Goal: Information Seeking & Learning: Find specific page/section

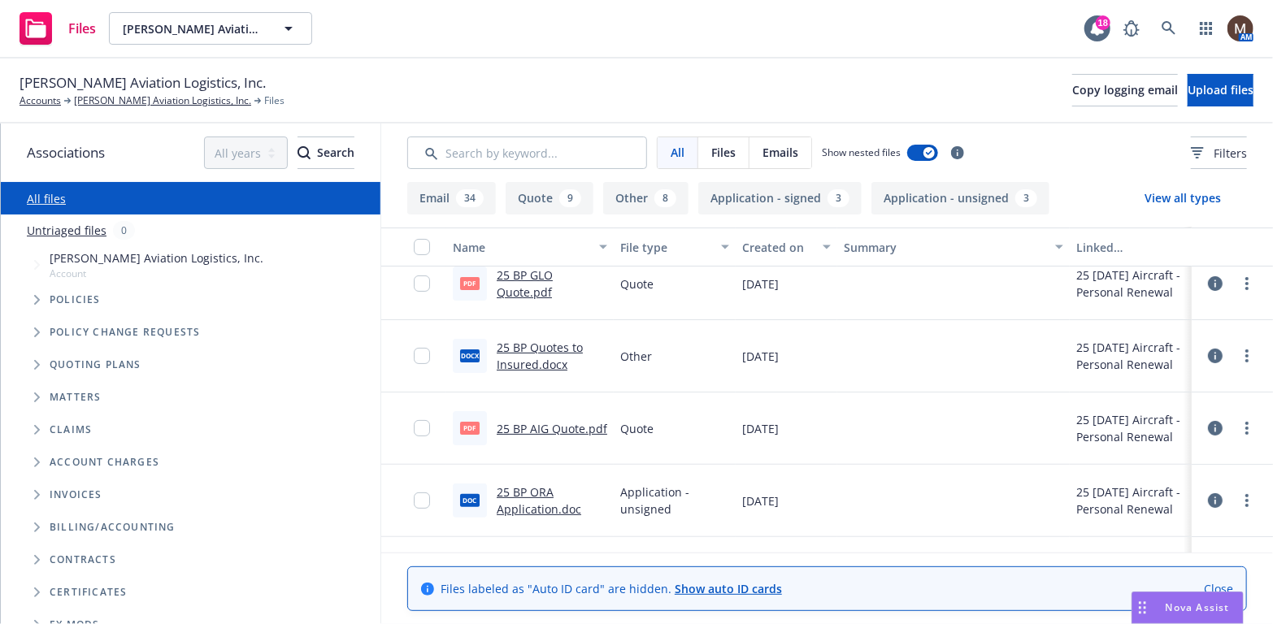
scroll to position [244, 0]
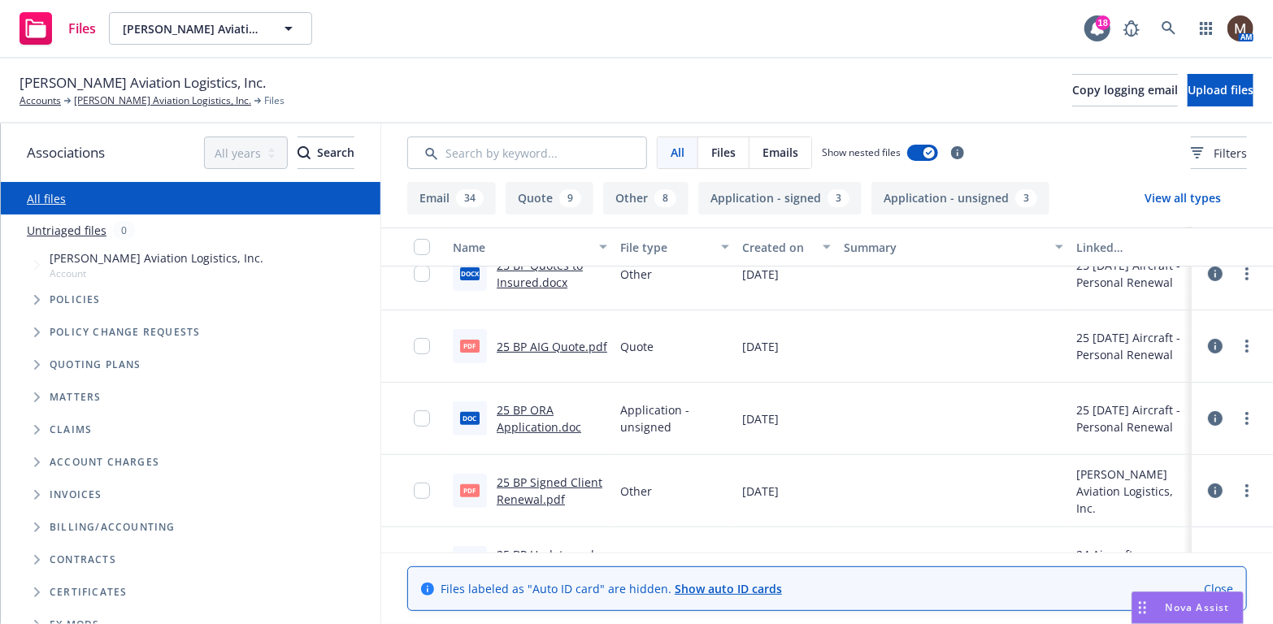
click at [522, 475] on link "25 BP Signed Client Renewal.pdf" at bounding box center [550, 491] width 106 height 33
click at [547, 341] on link "25 BP AIG Quote.pdf" at bounding box center [552, 346] width 111 height 15
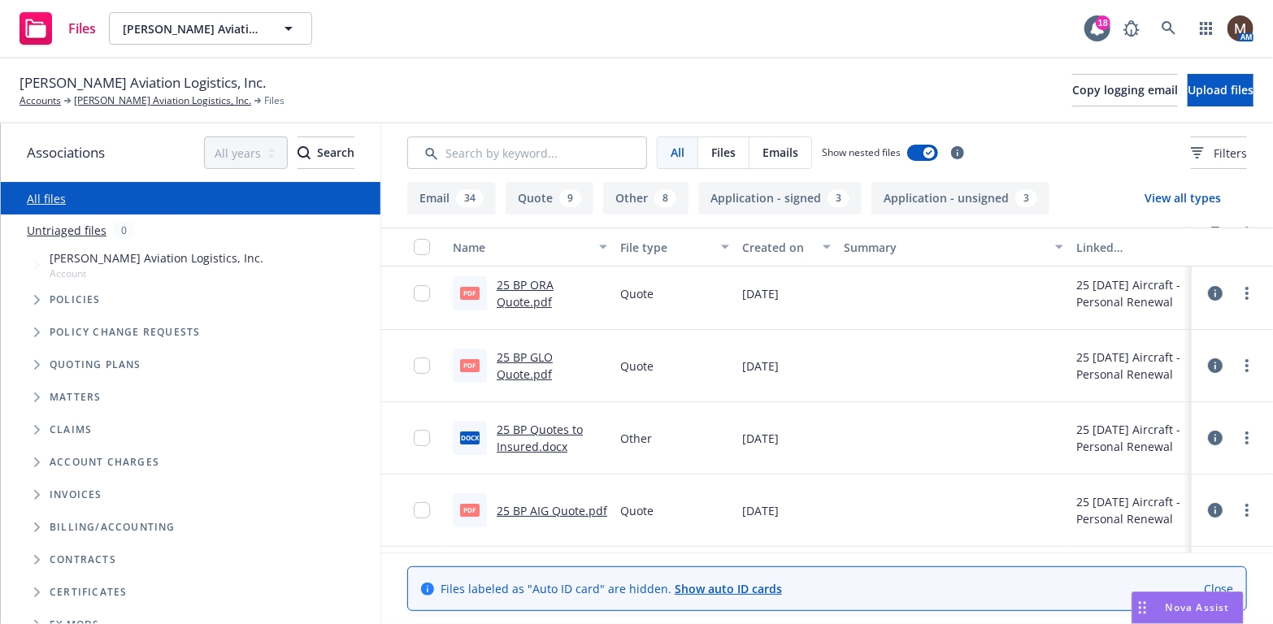
scroll to position [0, 0]
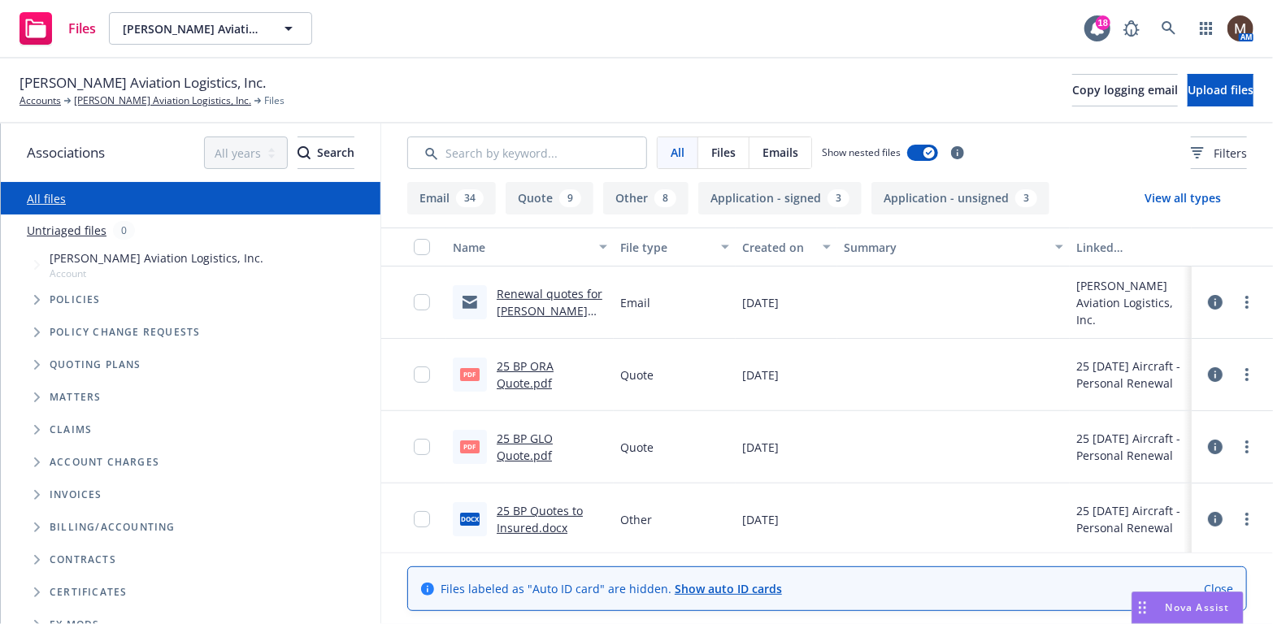
click at [532, 362] on link "25 BP ORA Quote.pdf" at bounding box center [525, 374] width 57 height 33
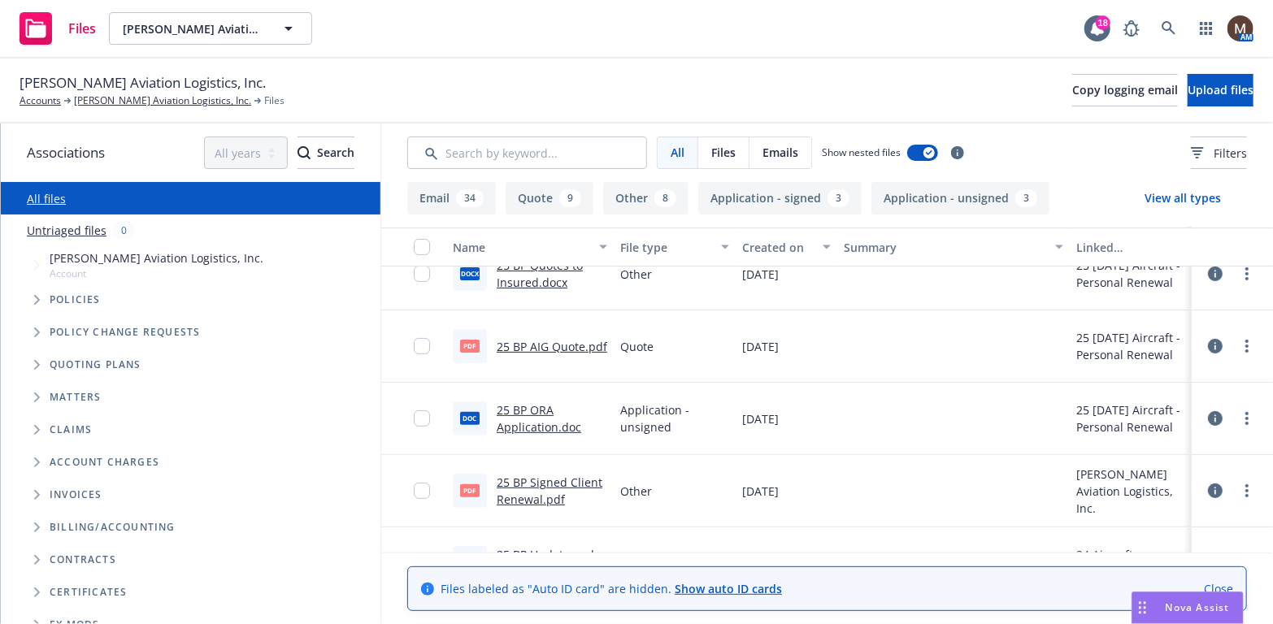
scroll to position [325, 0]
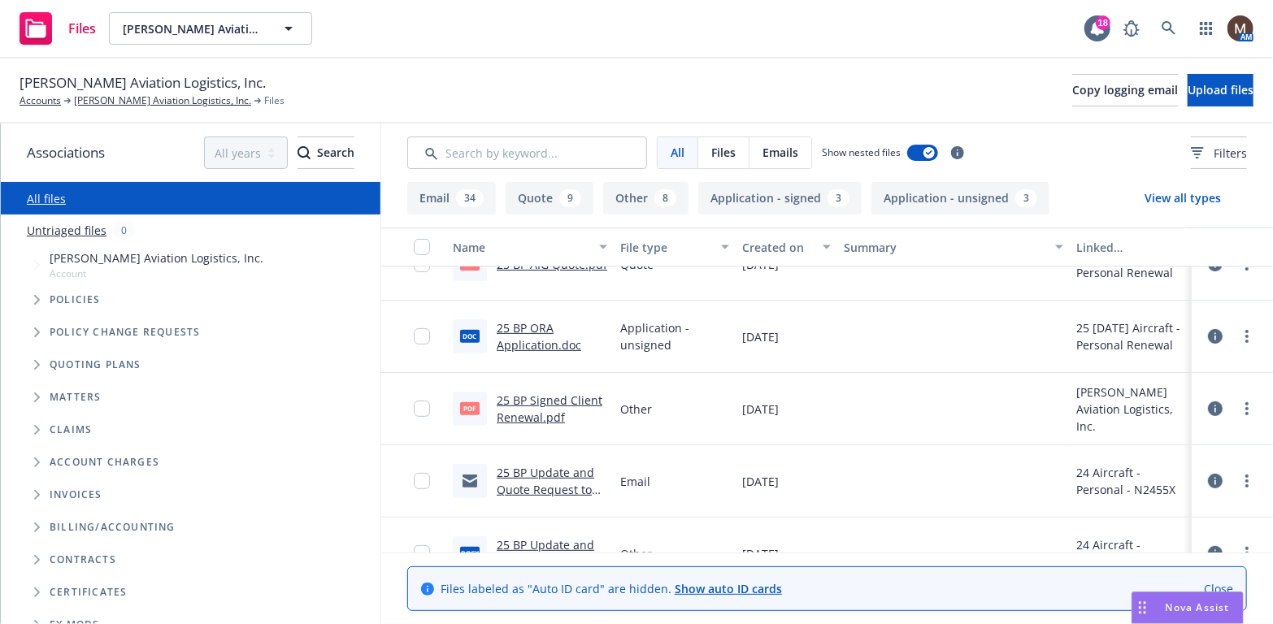
click at [541, 393] on link "25 BP Signed Client Renewal.pdf" at bounding box center [550, 409] width 106 height 33
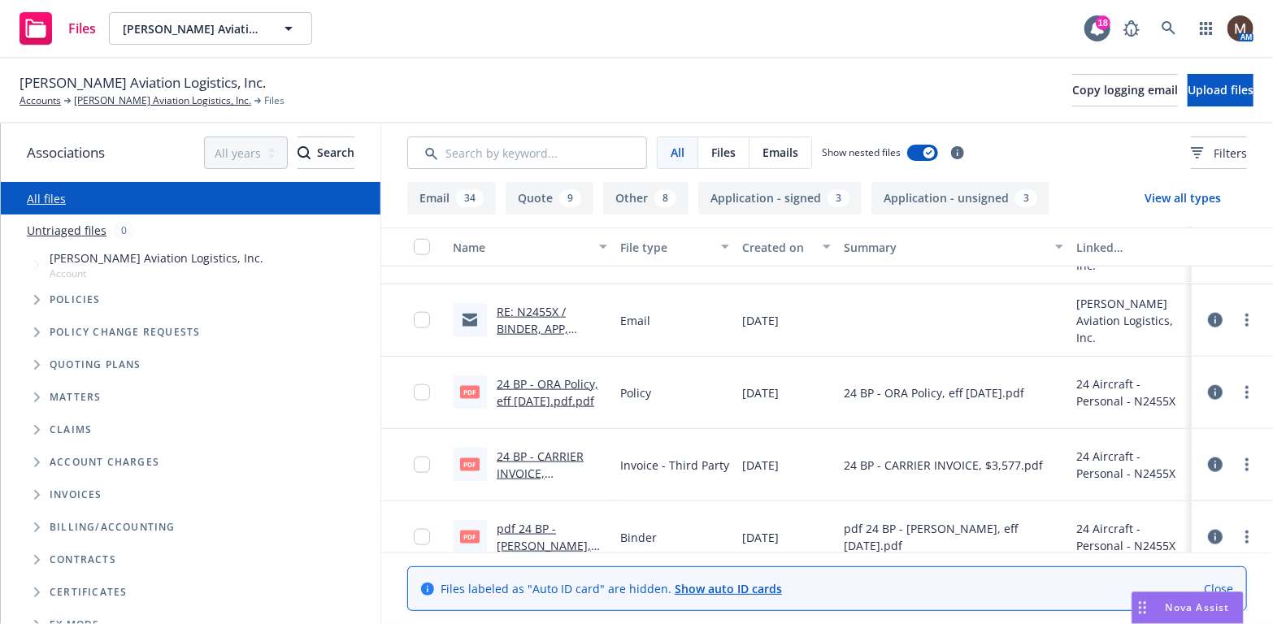
scroll to position [1138, 0]
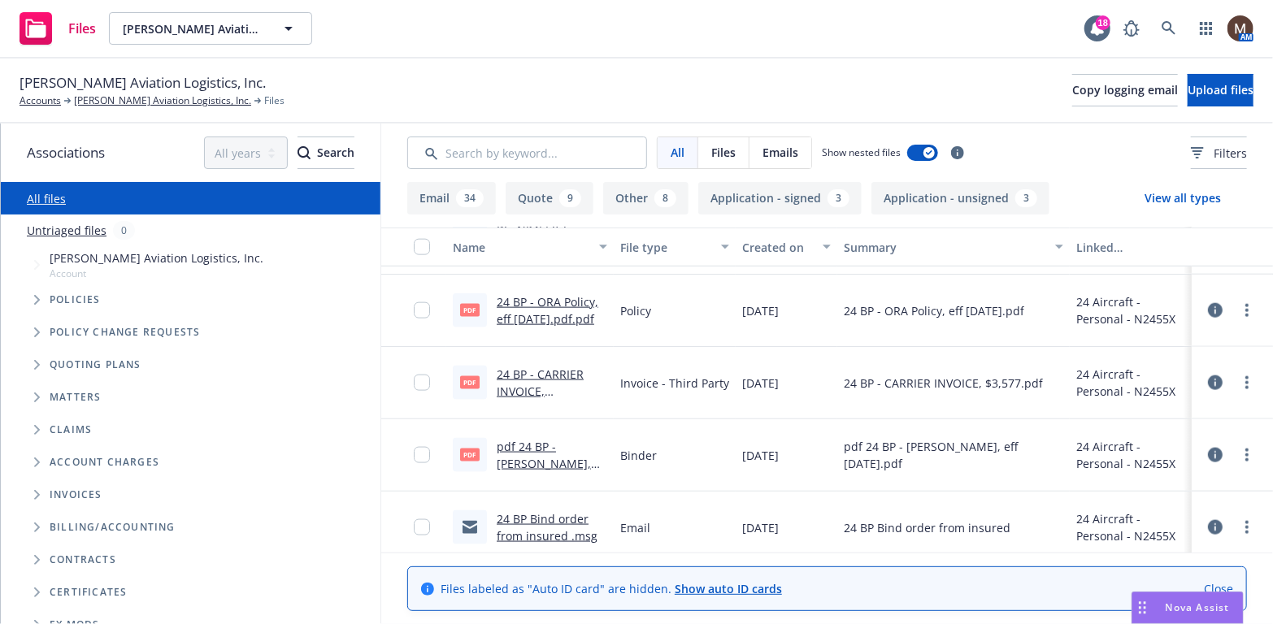
click at [536, 443] on link "pdf 24 BP - [PERSON_NAME], eff [DATE].pdf.pdf" at bounding box center [546, 464] width 98 height 50
drag, startPoint x: 1019, startPoint y: 89, endPoint x: 668, endPoint y: 140, distance: 354.7
click at [1072, 89] on span "Copy logging email" at bounding box center [1125, 89] width 106 height 15
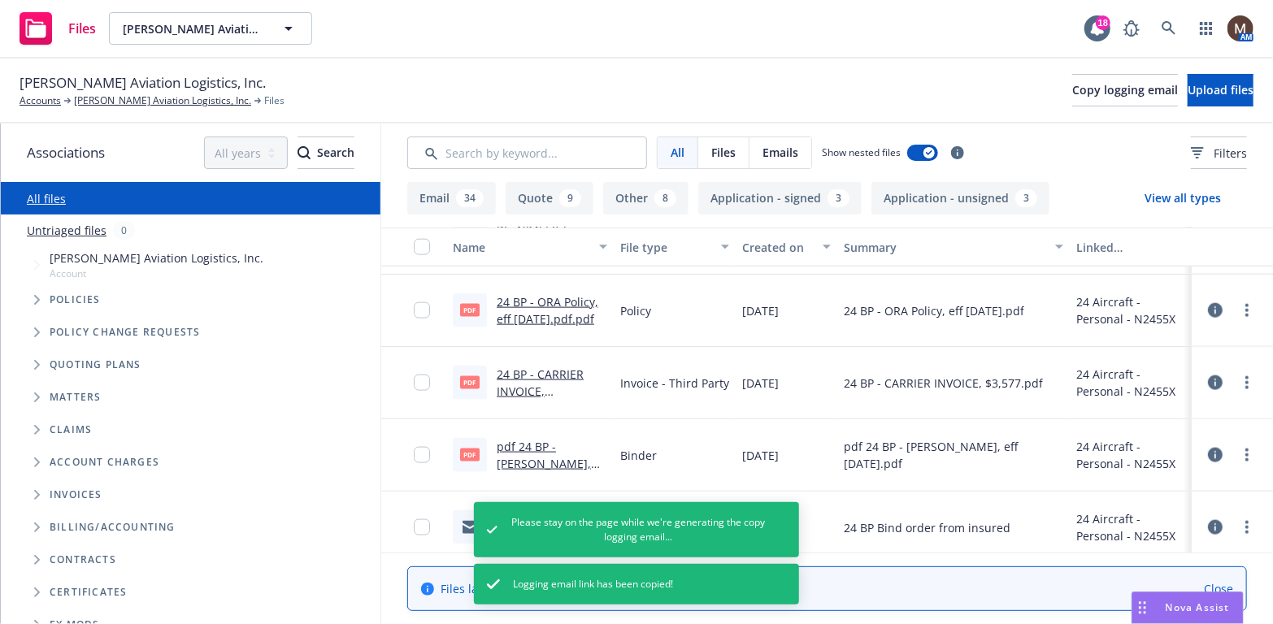
click at [571, 416] on div "pdf 24 BP - CARRIER INVOICE, $3,577.pdf.pdf" at bounding box center [529, 383] width 167 height 72
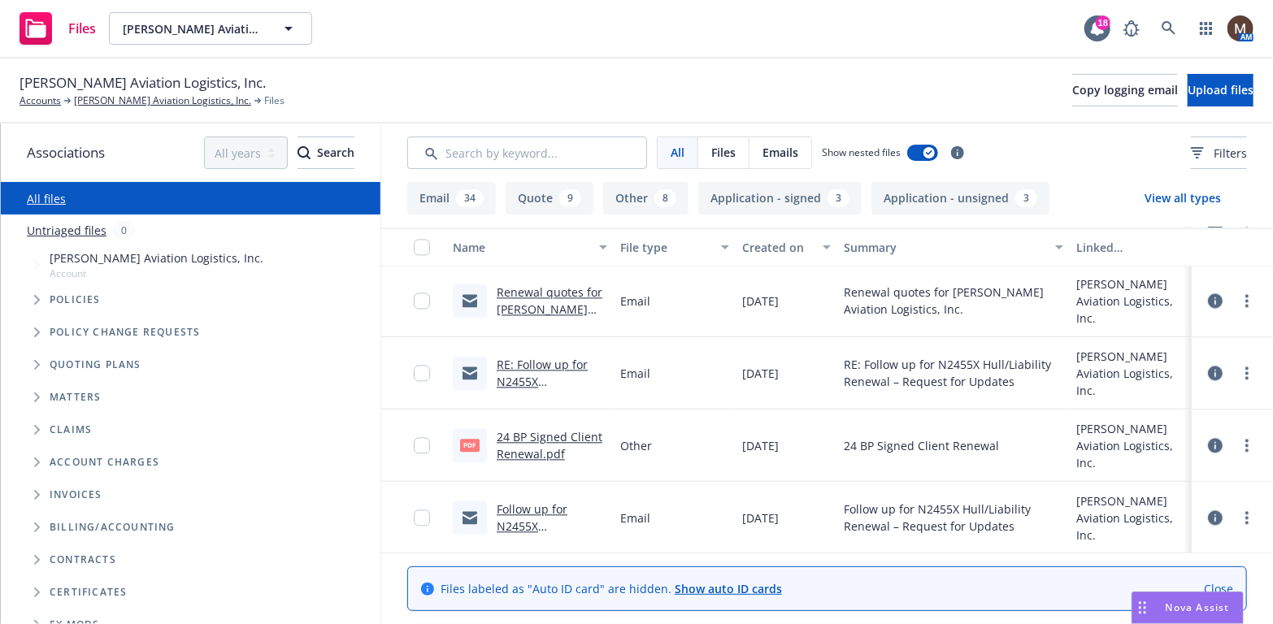
scroll to position [1950, 0]
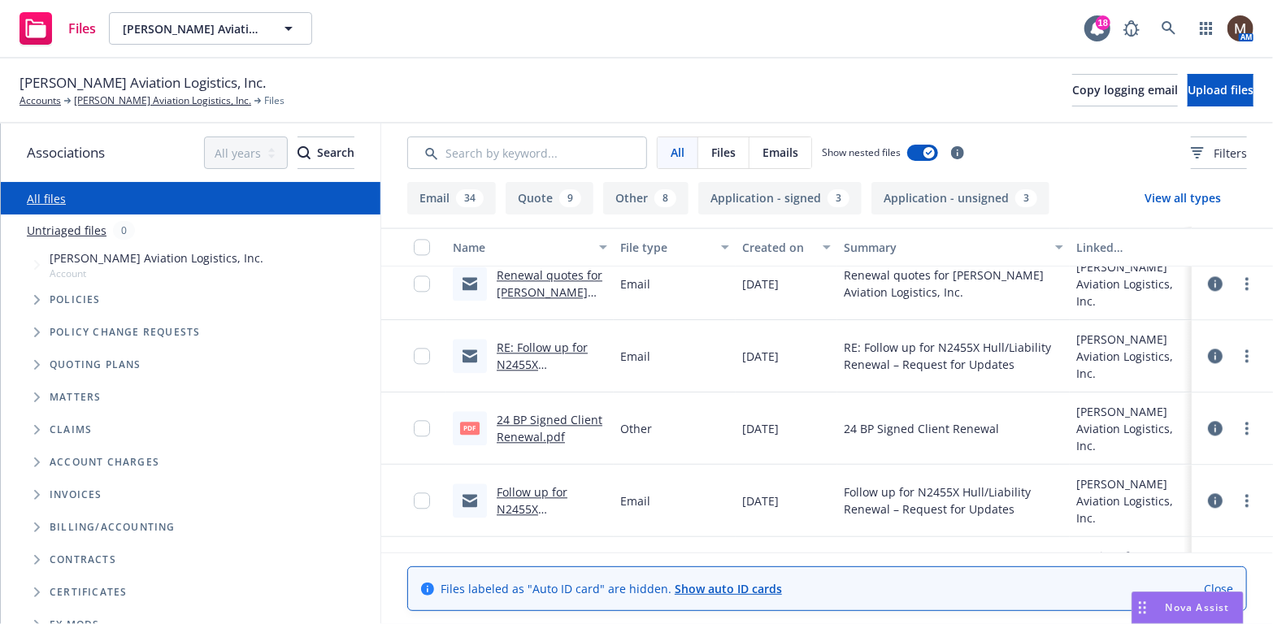
click at [558, 416] on link "24 BP Signed Client Renewal.pdf" at bounding box center [550, 428] width 106 height 33
click at [165, 97] on link "[PERSON_NAME] Aviation Logistics, Inc." at bounding box center [162, 100] width 177 height 15
